Goal: Transaction & Acquisition: Purchase product/service

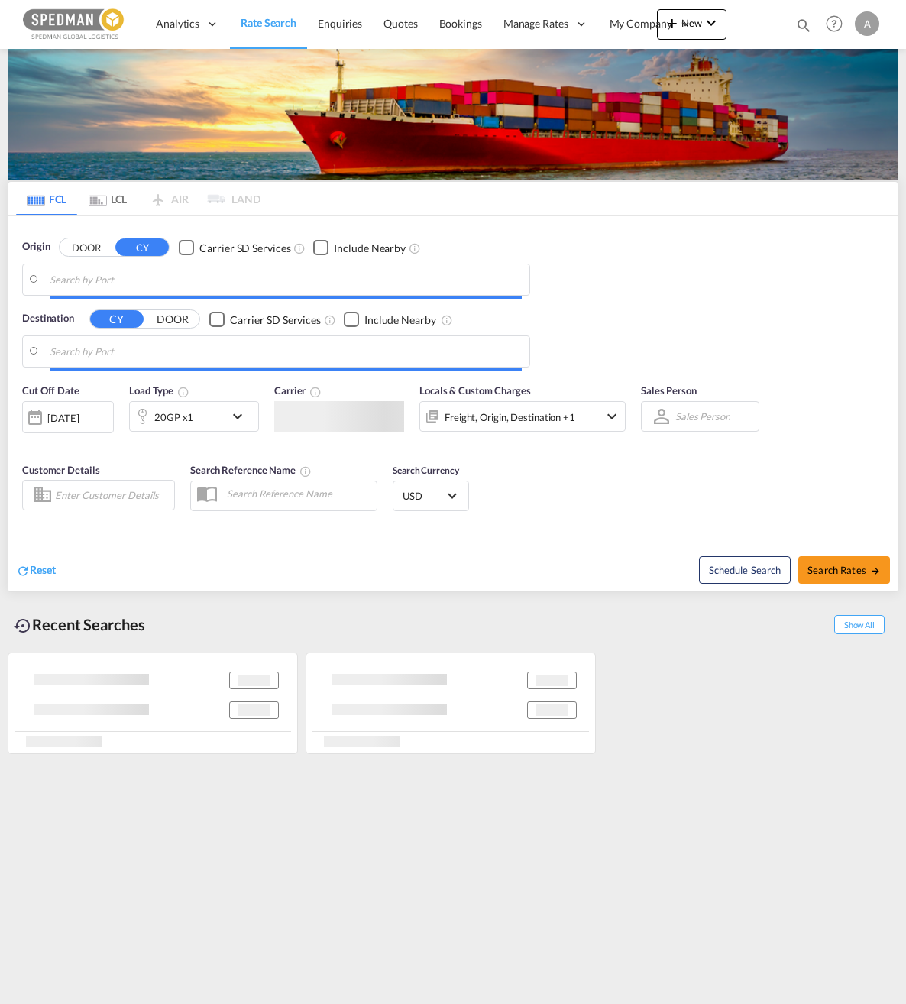
type input "[GEOGRAPHIC_DATA], SESTO"
type input "[PERSON_NAME] ([PERSON_NAME]), [GEOGRAPHIC_DATA]"
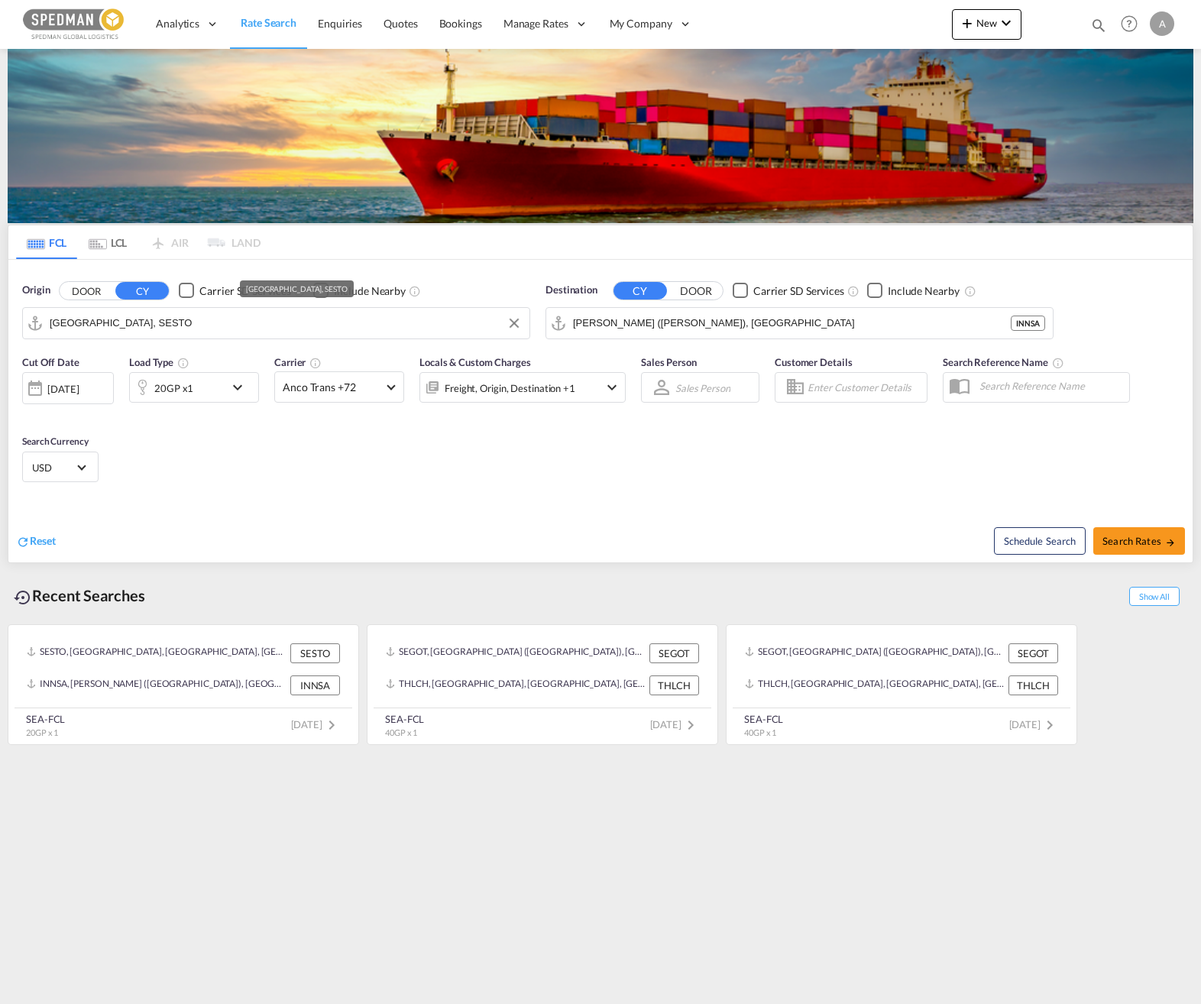
drag, startPoint x: 186, startPoint y: 328, endPoint x: -9, endPoint y: 328, distance: 194.8
click at [0, 328] on html "Analytics Dashboard Rate Search Enquiries Quotes Bookings" at bounding box center [600, 502] width 1201 height 1004
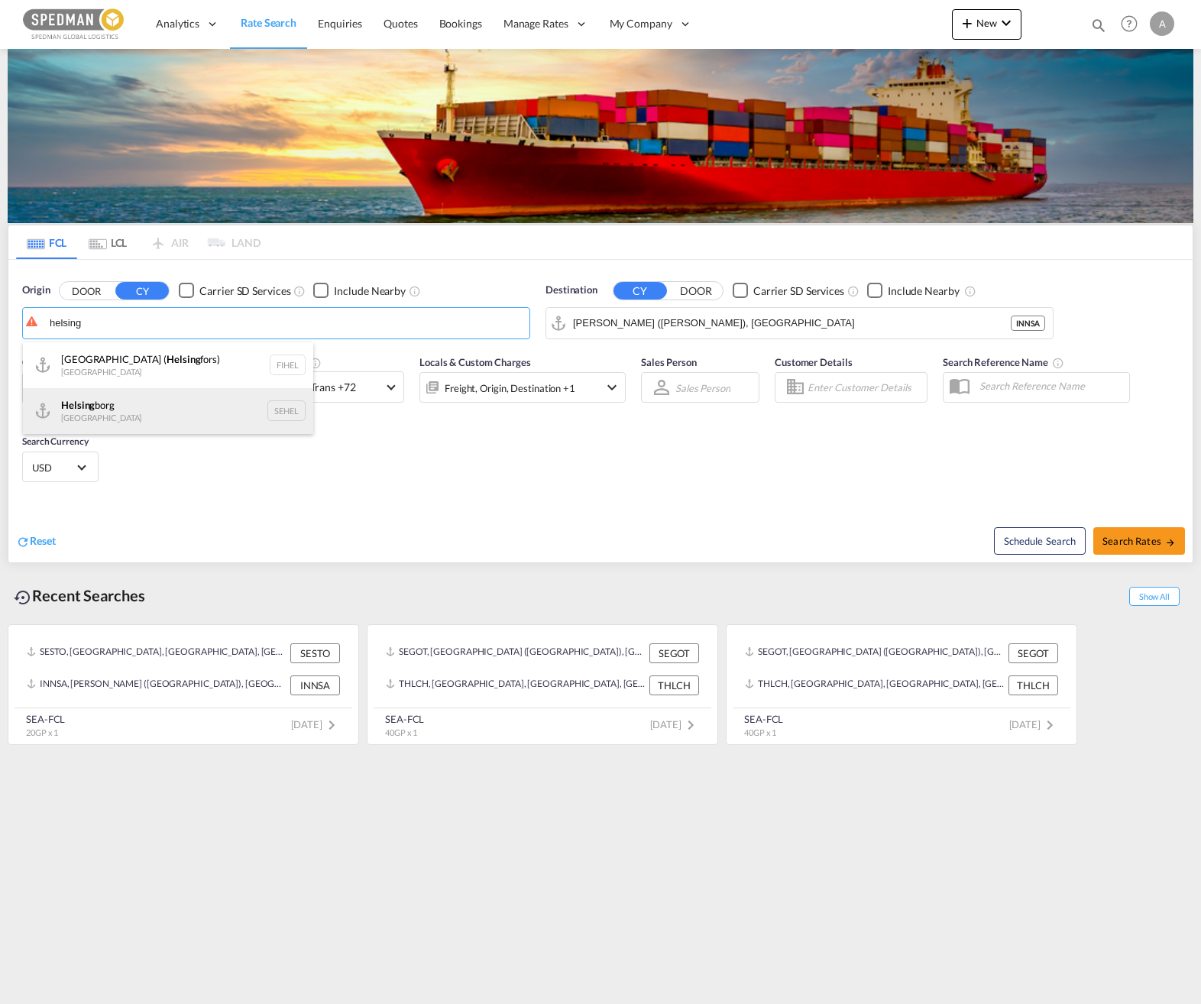
click at [139, 417] on div "Helsing borg [GEOGRAPHIC_DATA] SEHEL" at bounding box center [168, 411] width 290 height 46
type input "[GEOGRAPHIC_DATA], [GEOGRAPHIC_DATA]"
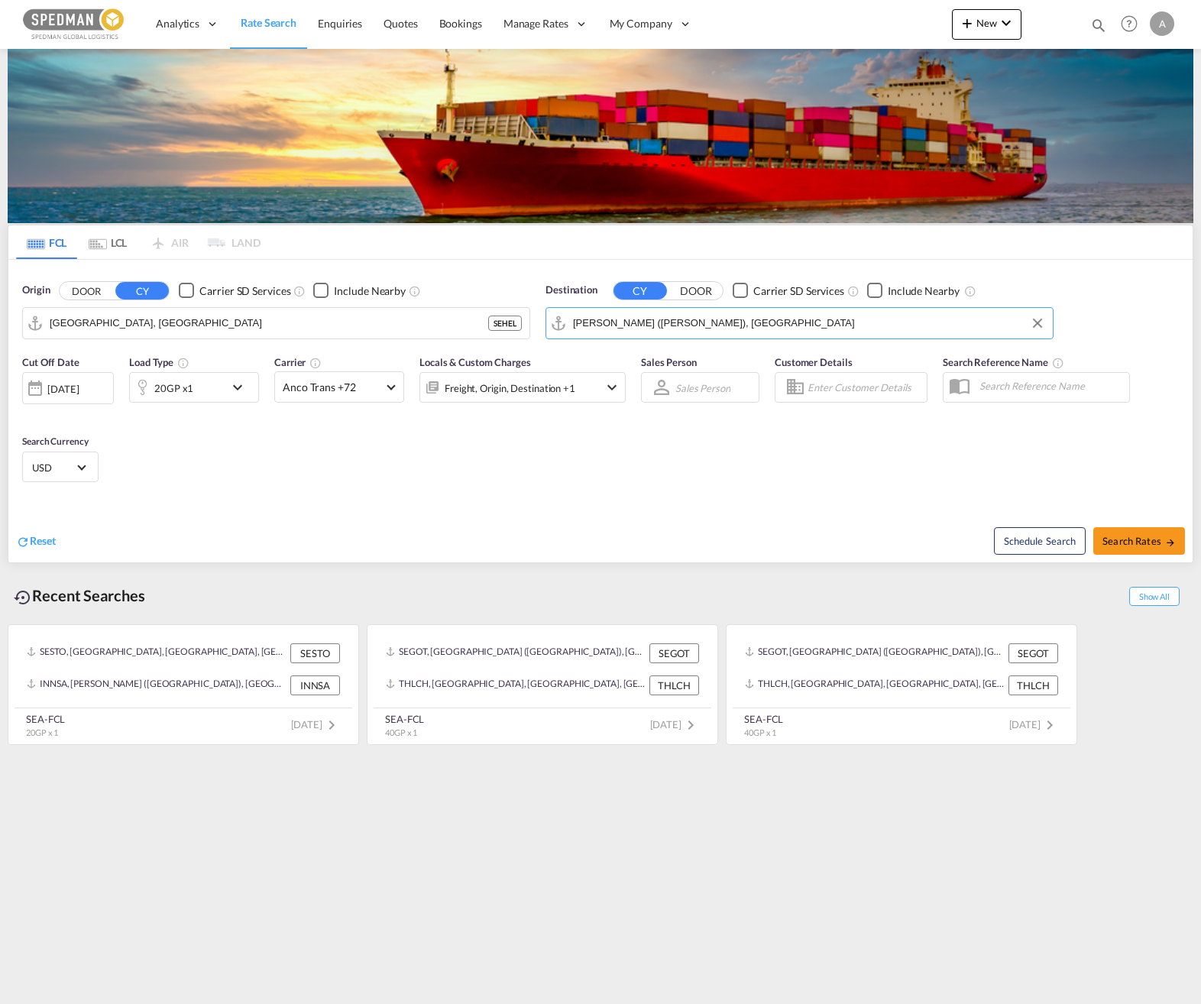
drag, startPoint x: 561, startPoint y: 334, endPoint x: 511, endPoint y: 341, distance: 50.1
click at [511, 341] on div "Origin DOOR CY Carrier SD Services Include Nearby [GEOGRAPHIC_DATA], [GEOGRAPHI…" at bounding box center [600, 303] width 1184 height 87
drag, startPoint x: 768, startPoint y: 316, endPoint x: 511, endPoint y: 338, distance: 258.3
click at [511, 338] on div "Origin DOOR CY Carrier SD Services Include Nearby [GEOGRAPHIC_DATA], SEHEL Dest…" at bounding box center [600, 303] width 1184 height 87
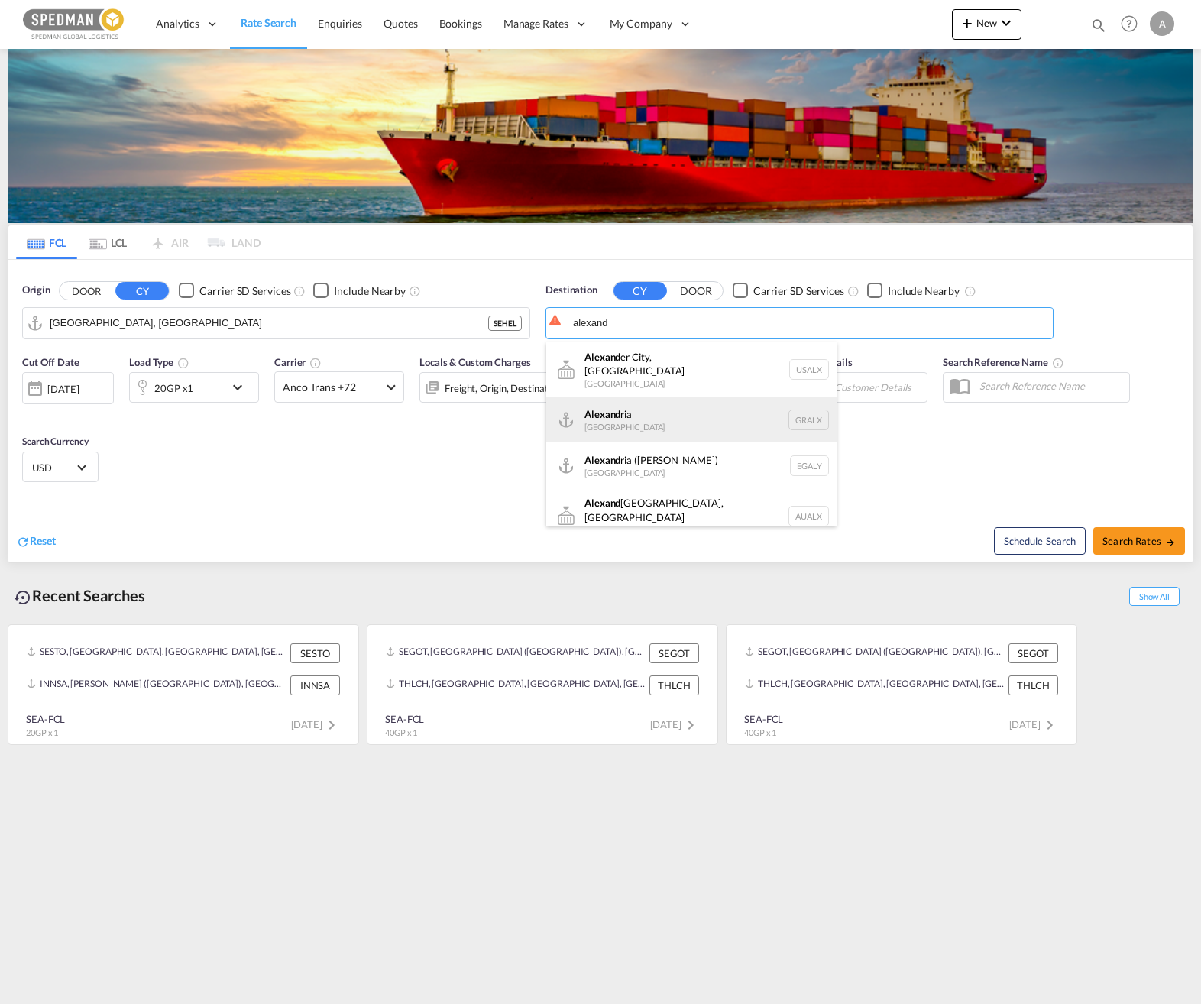
click at [680, 416] on div "Alexand ria [GEOGRAPHIC_DATA] GRALX" at bounding box center [691, 419] width 290 height 46
type input "[GEOGRAPHIC_DATA], GRALX"
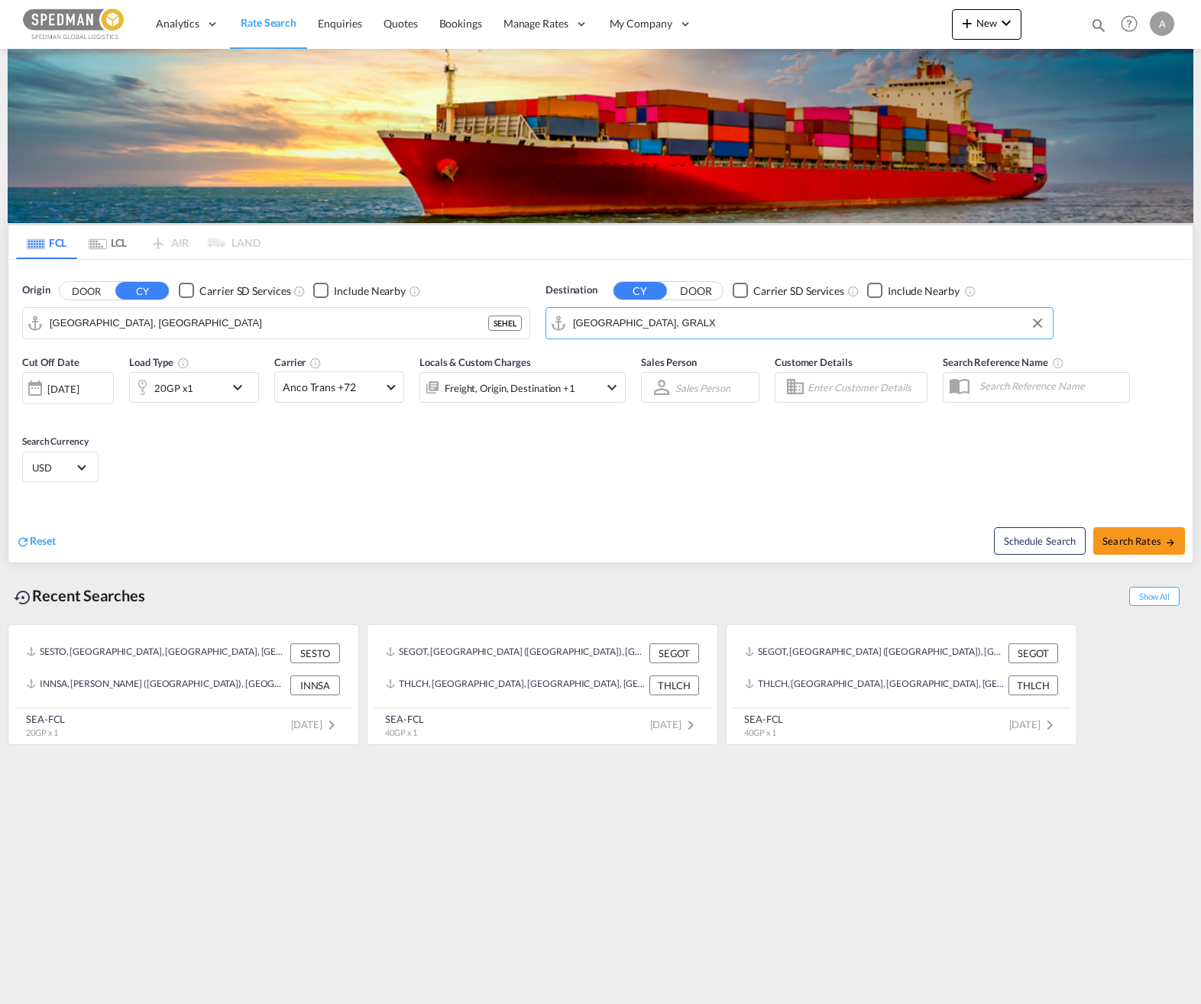
click at [248, 390] on md-icon "icon-chevron-down" at bounding box center [241, 387] width 26 height 18
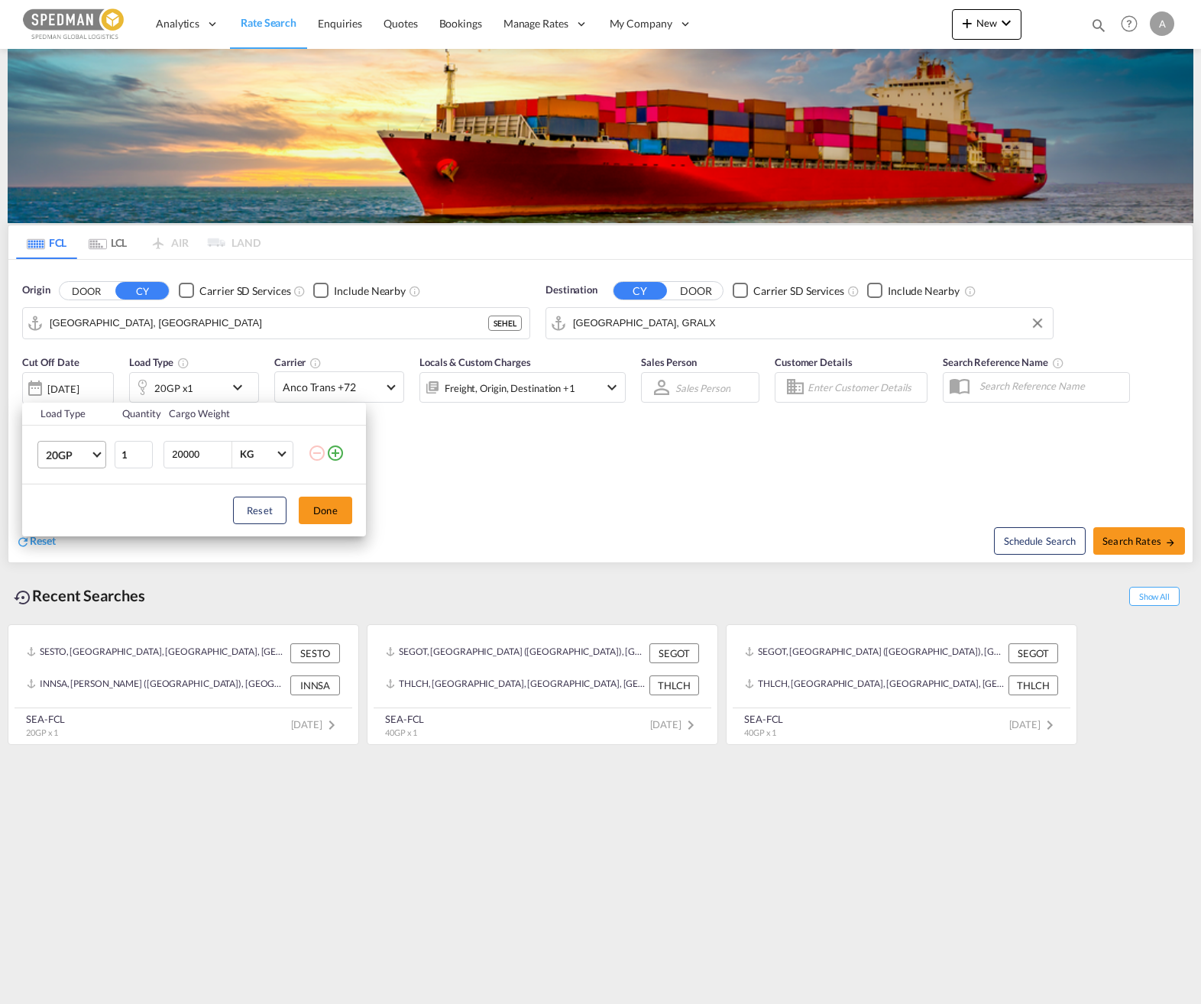
click at [102, 458] on md-select-value "20GP" at bounding box center [74, 454] width 61 height 26
click at [73, 524] on div "40HC" at bounding box center [60, 527] width 28 height 15
click at [333, 512] on button "Done" at bounding box center [325, 509] width 53 height 27
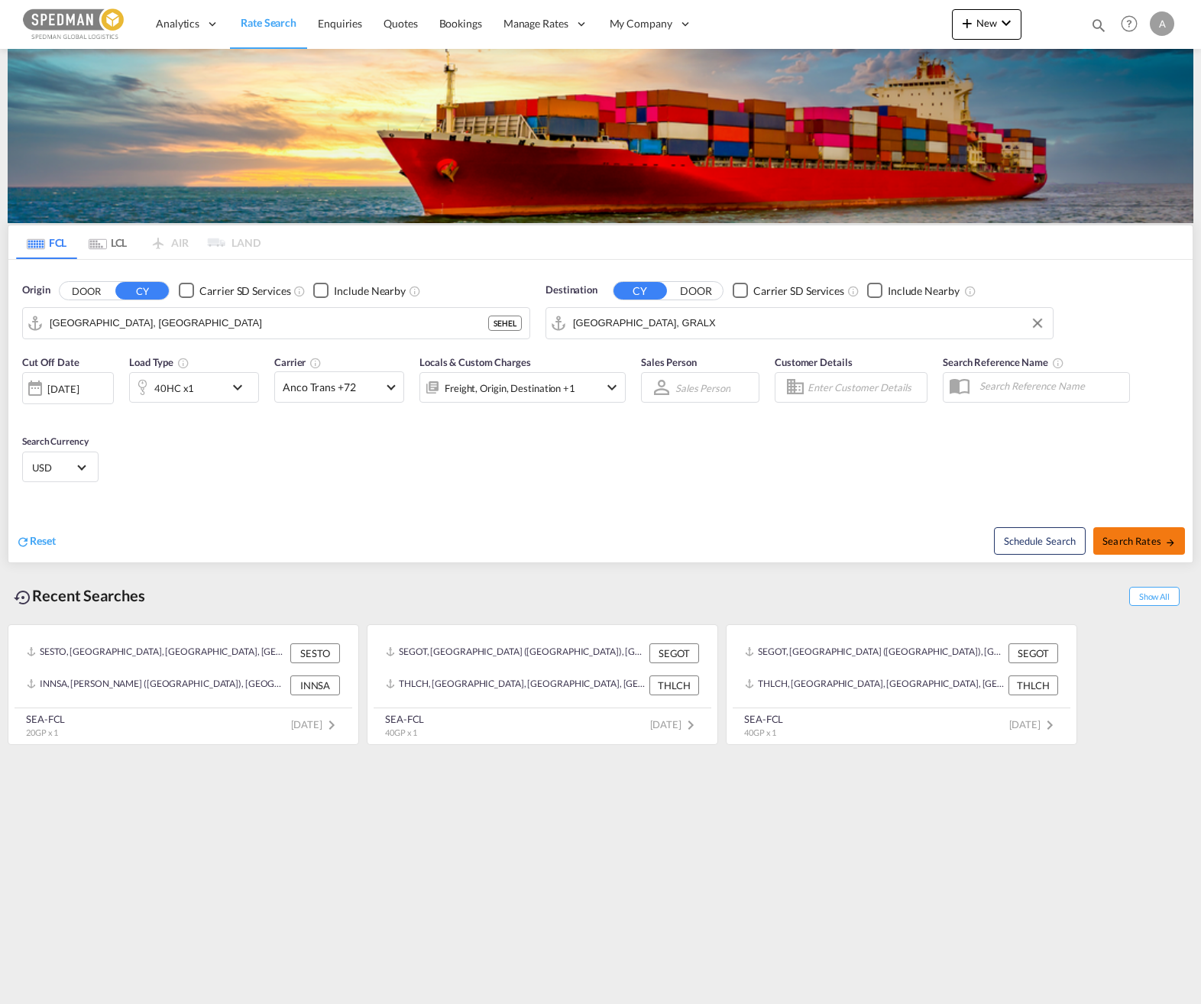
click at [905, 533] on button "Search Rates" at bounding box center [1139, 540] width 92 height 27
type input "SEHEL to GRALX / [DATE]"
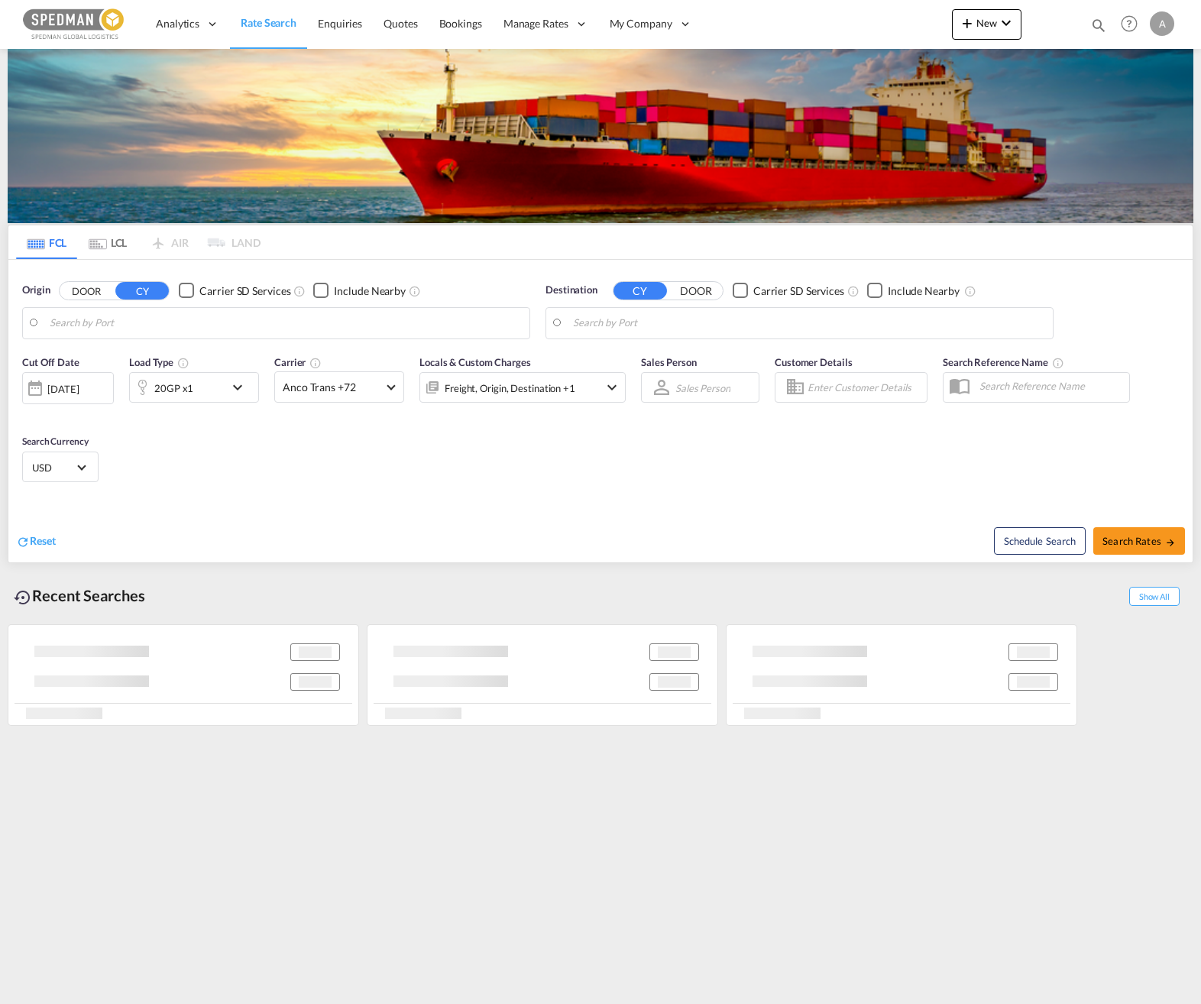
type input "[GEOGRAPHIC_DATA], [GEOGRAPHIC_DATA]"
type input "Alexandria ([GEOGRAPHIC_DATA]), EGALY"
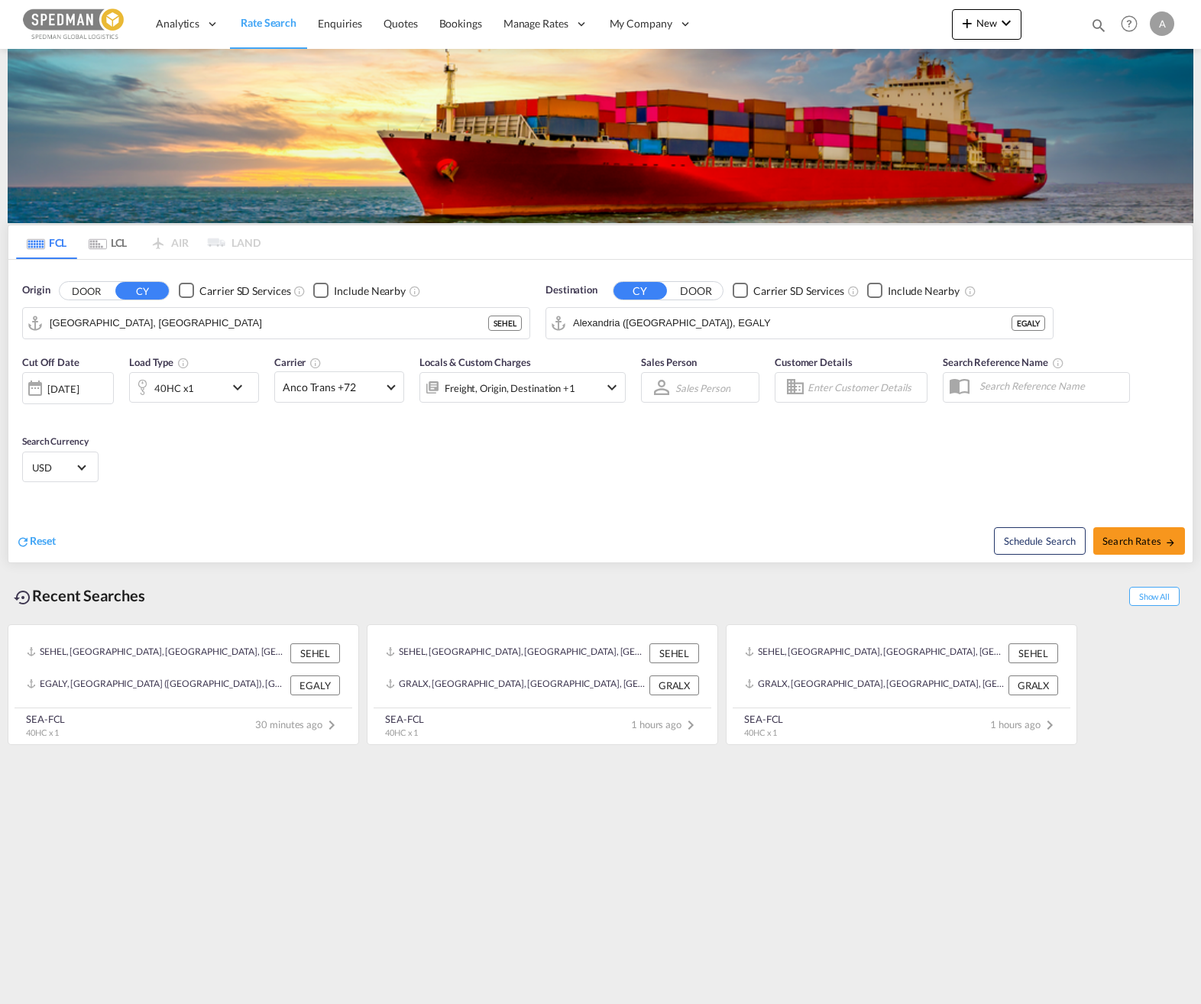
click at [193, 385] on div "40HC x1" at bounding box center [177, 387] width 95 height 31
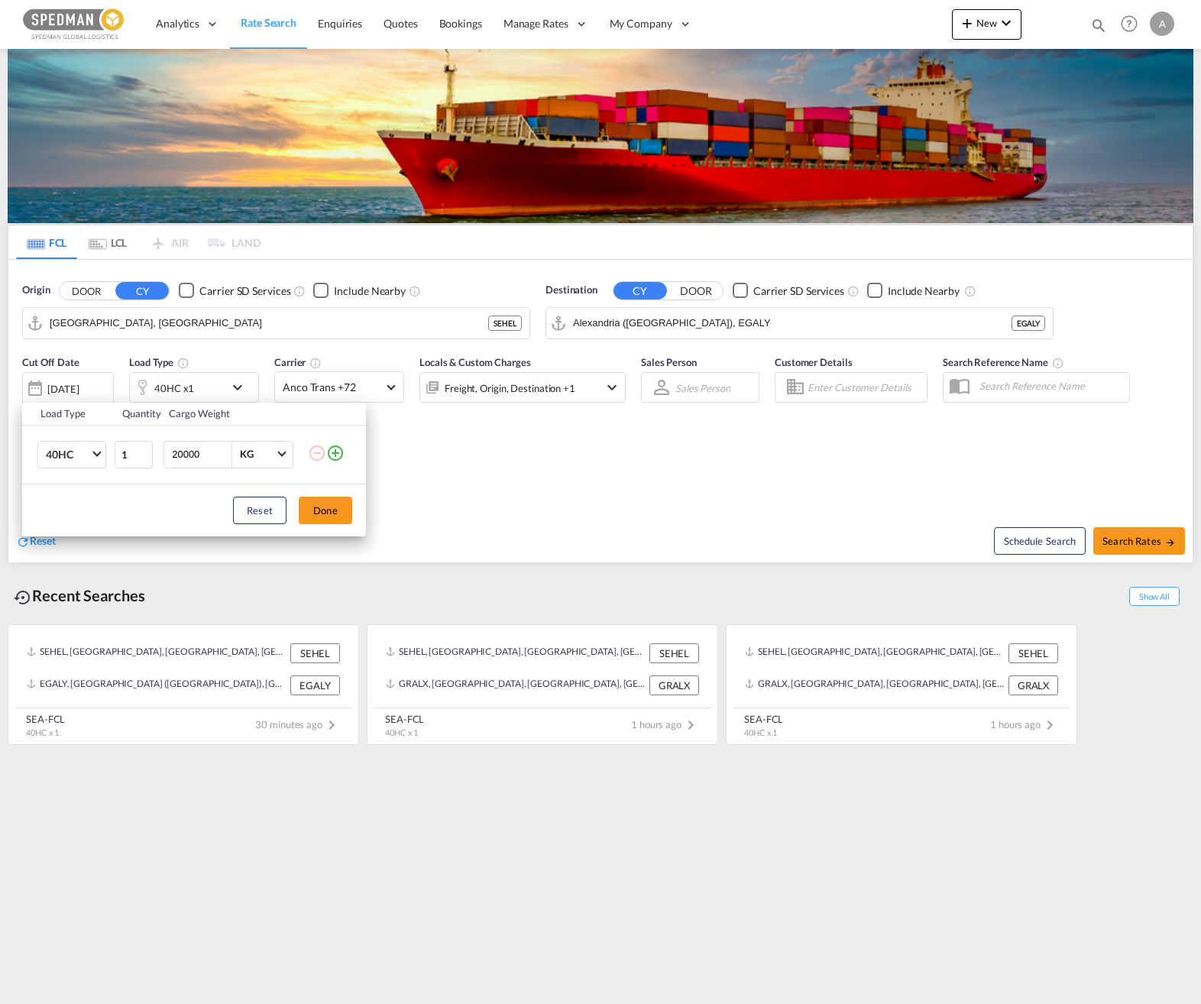
click at [527, 474] on div "Load Type Quantity Cargo Weight 40HC 20GP 40GP 40HC 45HC 20RE 40RE 40HR 20OT 40…" at bounding box center [600, 502] width 1201 height 1004
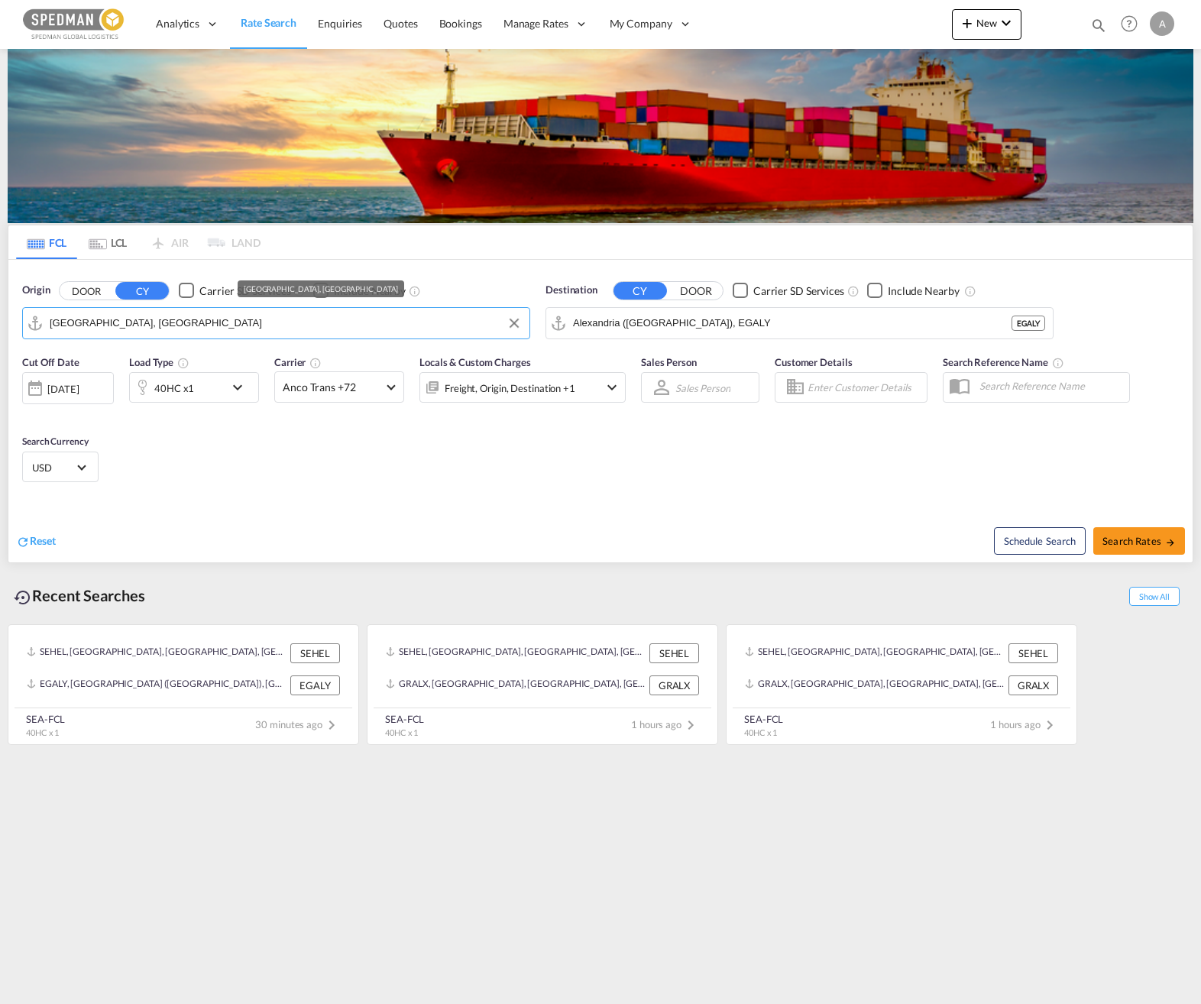
click at [220, 316] on input "[GEOGRAPHIC_DATA], [GEOGRAPHIC_DATA]" at bounding box center [286, 323] width 472 height 23
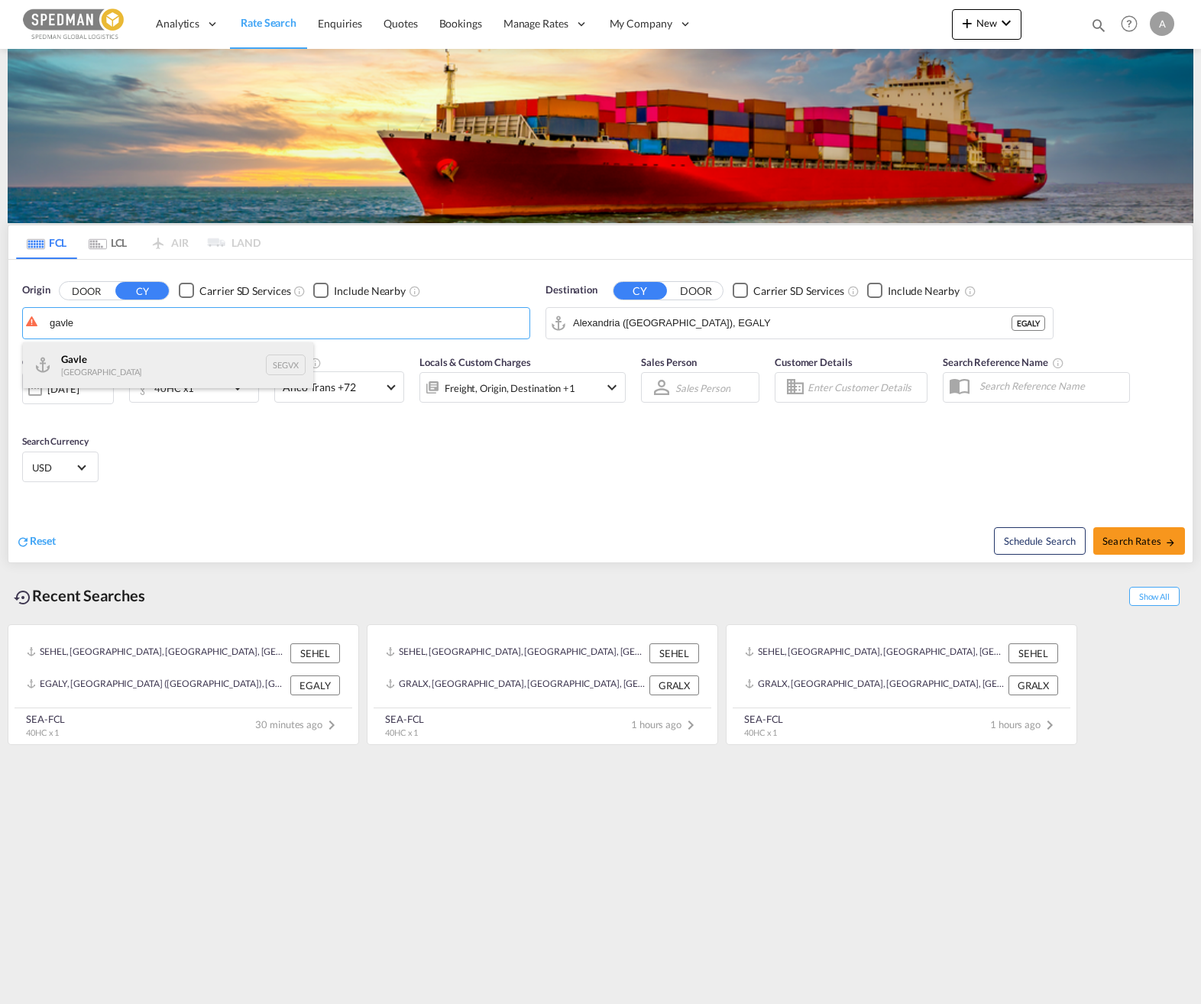
click at [191, 362] on div "Gavle Sweden SEGVX" at bounding box center [168, 365] width 290 height 46
type input "Gavle, SEGVX"
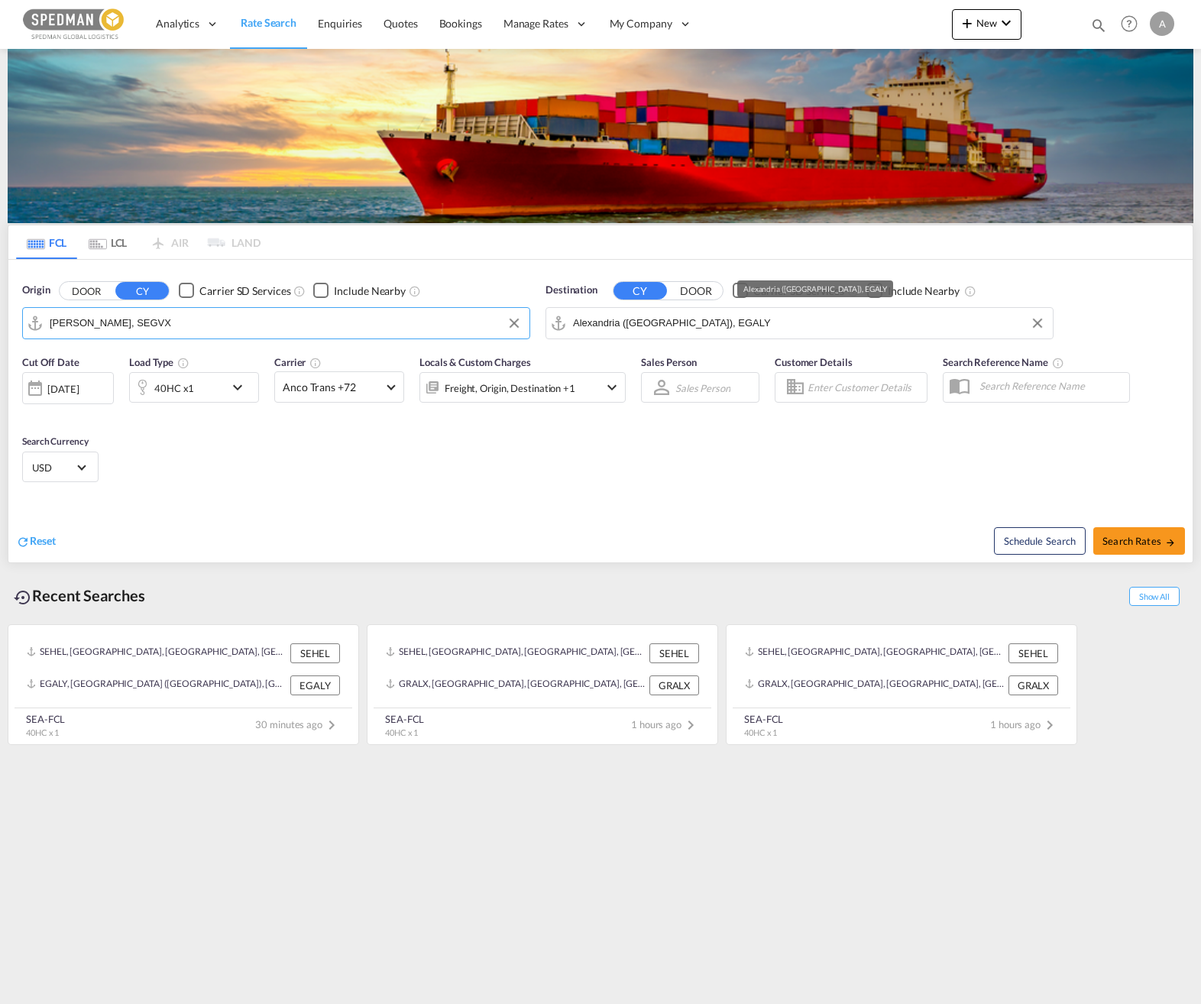
drag, startPoint x: 723, startPoint y: 332, endPoint x: 356, endPoint y: 313, distance: 367.1
click at [529, 321] on div "Origin DOOR CY Carrier SD Services Include Nearby Gavle, SEGVX Destination CY D…" at bounding box center [600, 303] width 1184 height 87
drag, startPoint x: 777, startPoint y: 322, endPoint x: 503, endPoint y: 333, distance: 273.7
click at [503, 333] on div "Origin DOOR CY Carrier SD Services Include Nearby Gavle, SEGVX SEGVX Destinatio…" at bounding box center [600, 303] width 1184 height 87
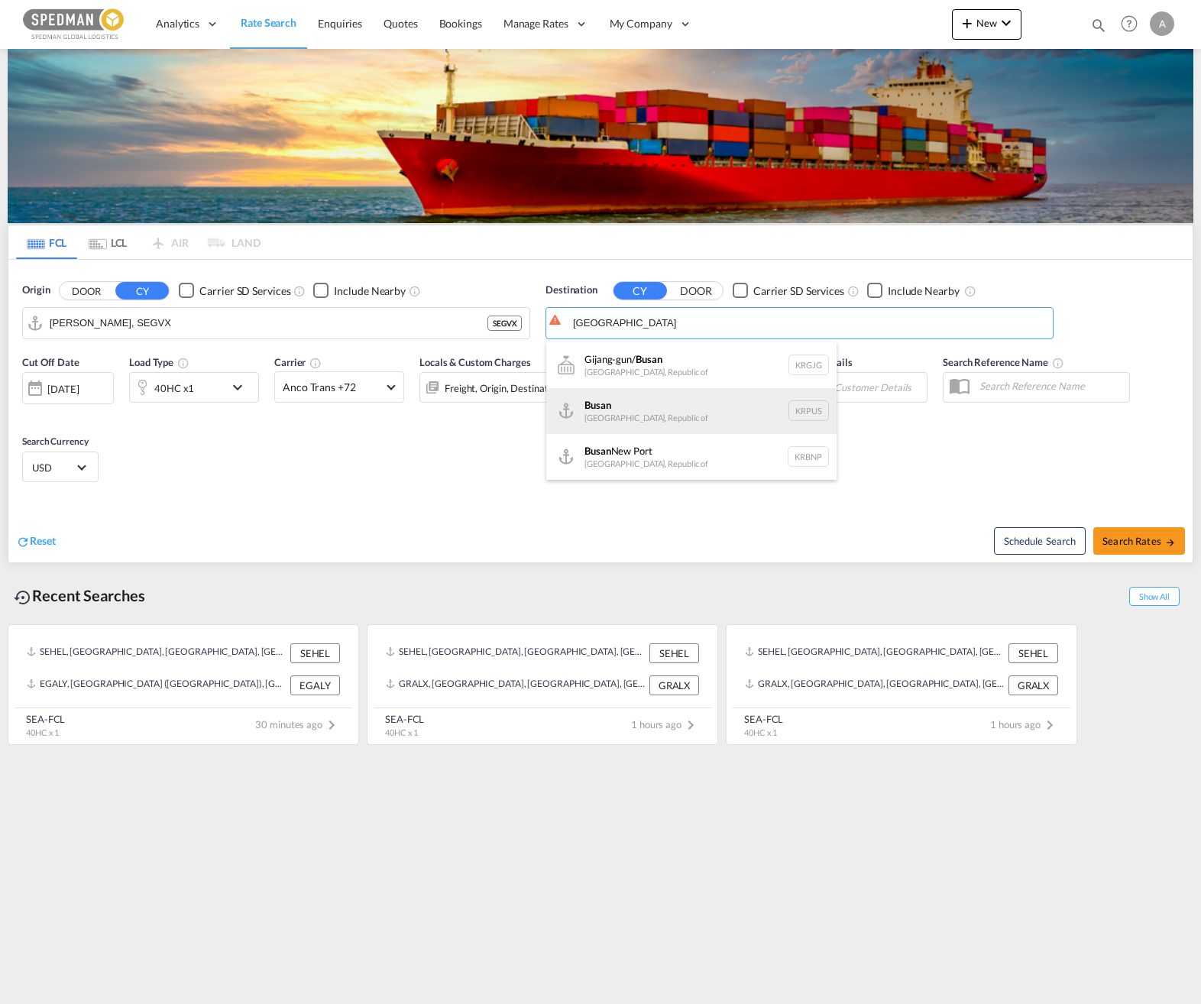
click at [707, 406] on div "Busan Korea, Republic of KRPUS" at bounding box center [691, 411] width 290 height 46
type input "Busan, KRPUS"
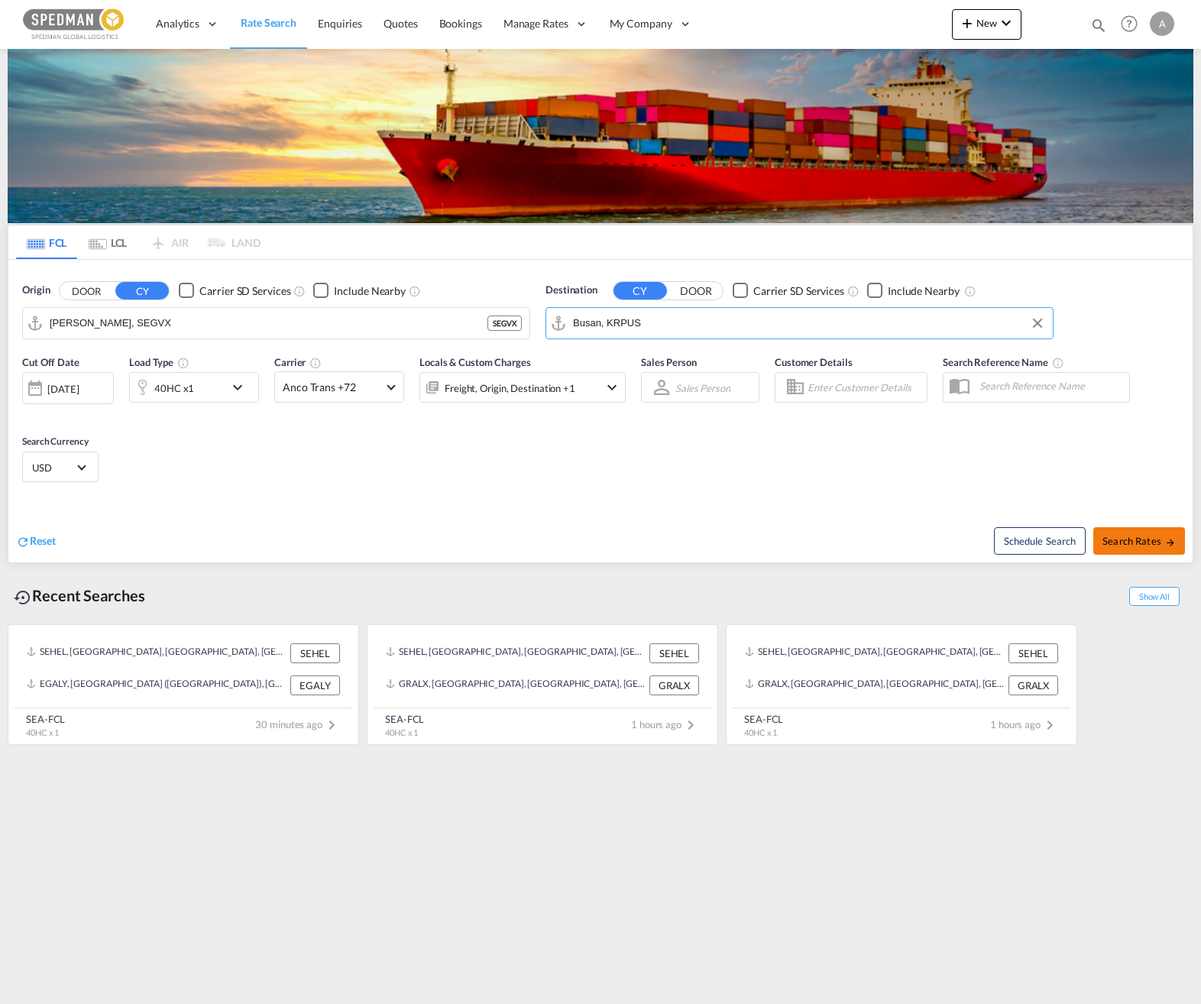
click at [905, 542] on span "Search Rates" at bounding box center [1138, 541] width 73 height 12
type input "SEGVX to KRPUS / 15 Sep 2025"
